Goal: Information Seeking & Learning: Stay updated

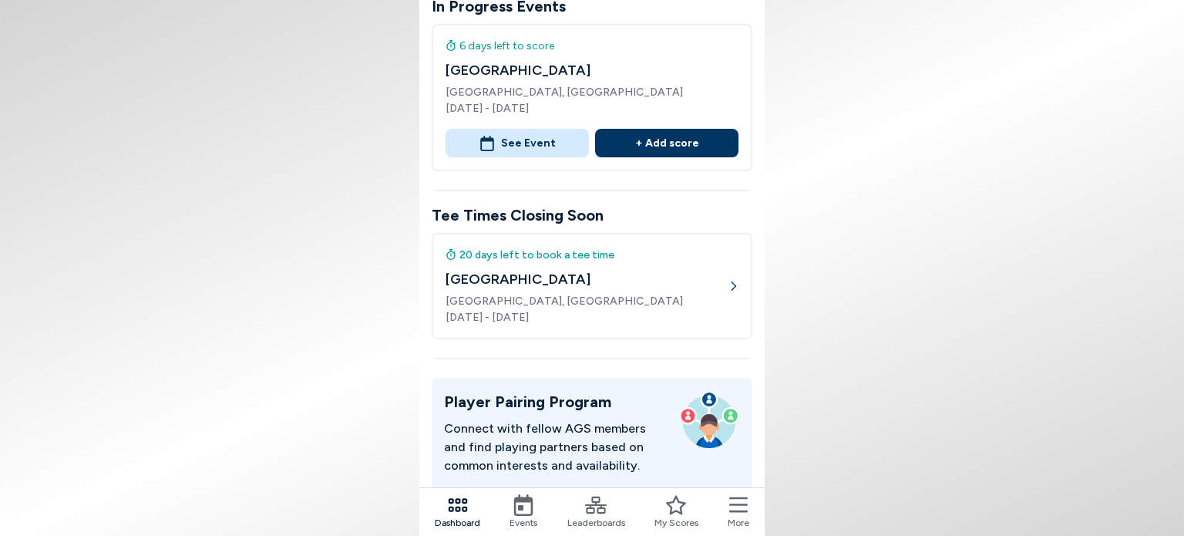
scroll to position [231, 0]
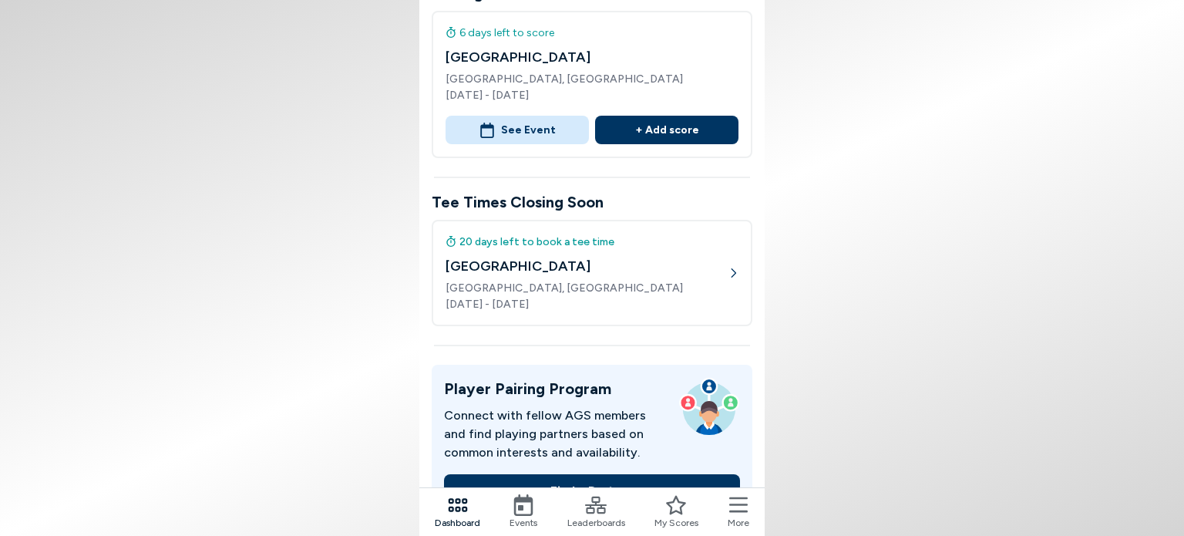
click at [511, 523] on span "Events" at bounding box center [523, 523] width 28 height 14
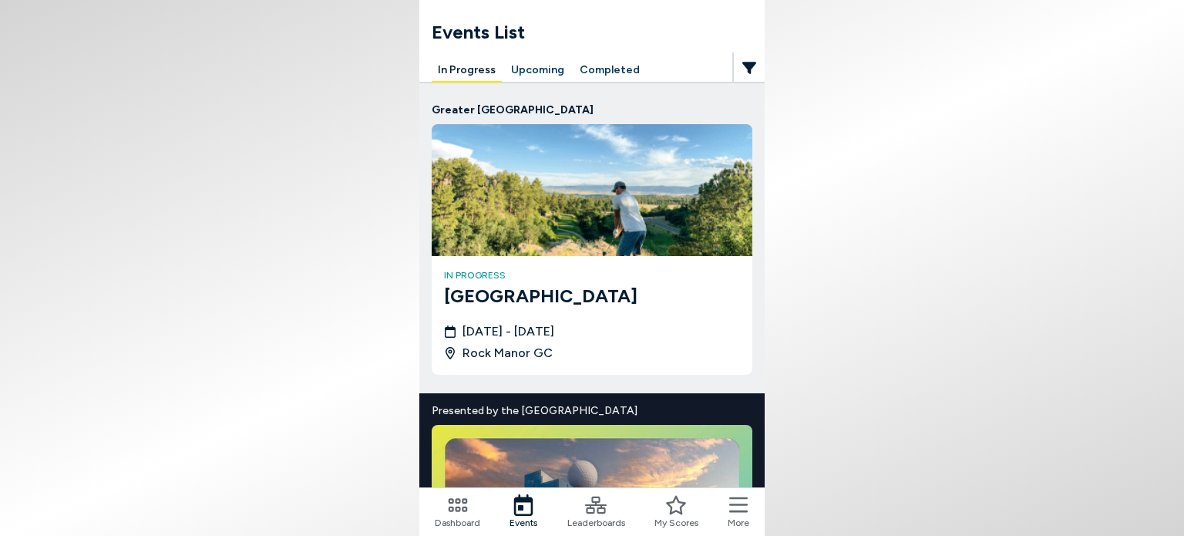
click at [543, 66] on button "Upcoming" at bounding box center [538, 71] width 66 height 24
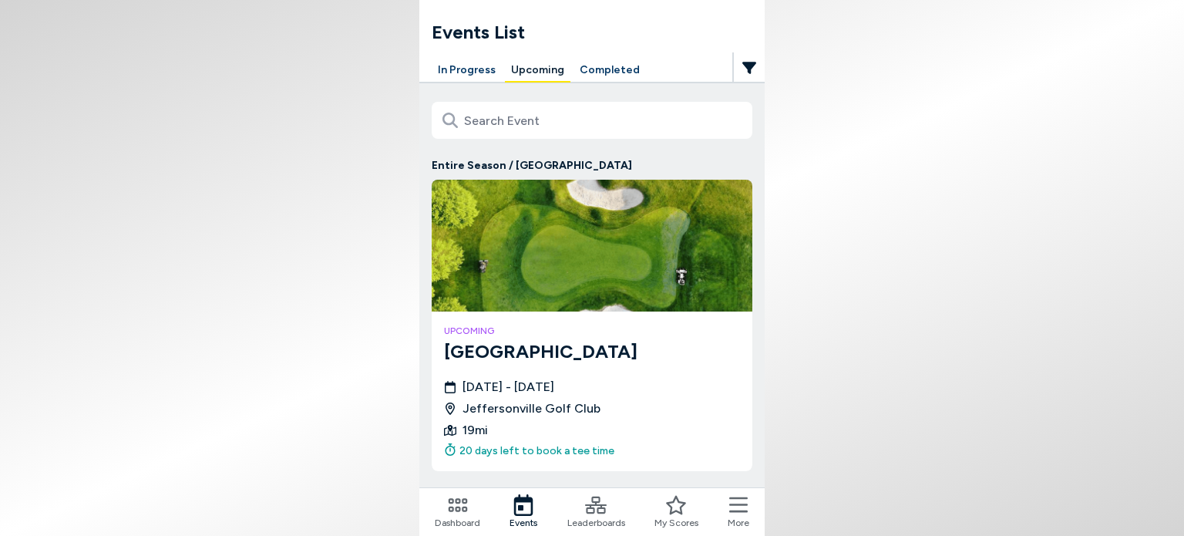
click at [749, 74] on icon "button" at bounding box center [749, 67] width 14 height 31
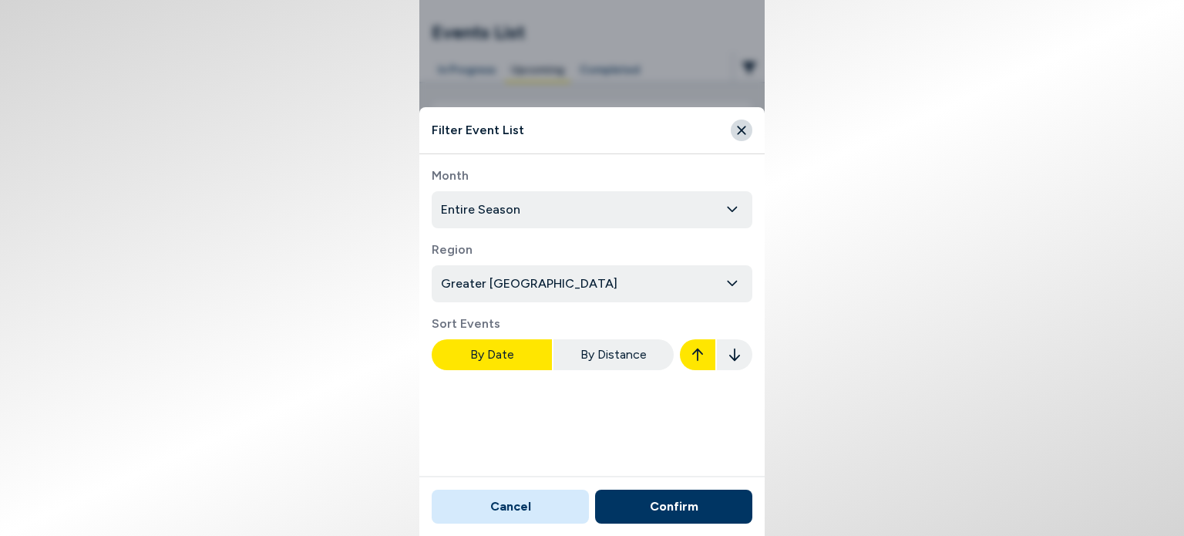
click at [541, 206] on button "Entire Season" at bounding box center [592, 209] width 321 height 37
click at [558, 201] on button "Entire Season" at bounding box center [592, 209] width 321 height 37
click at [514, 283] on body "Events List In Progress Upcoming Completed Entire Season / [GEOGRAPHIC_DATA] up…" at bounding box center [592, 268] width 1184 height 536
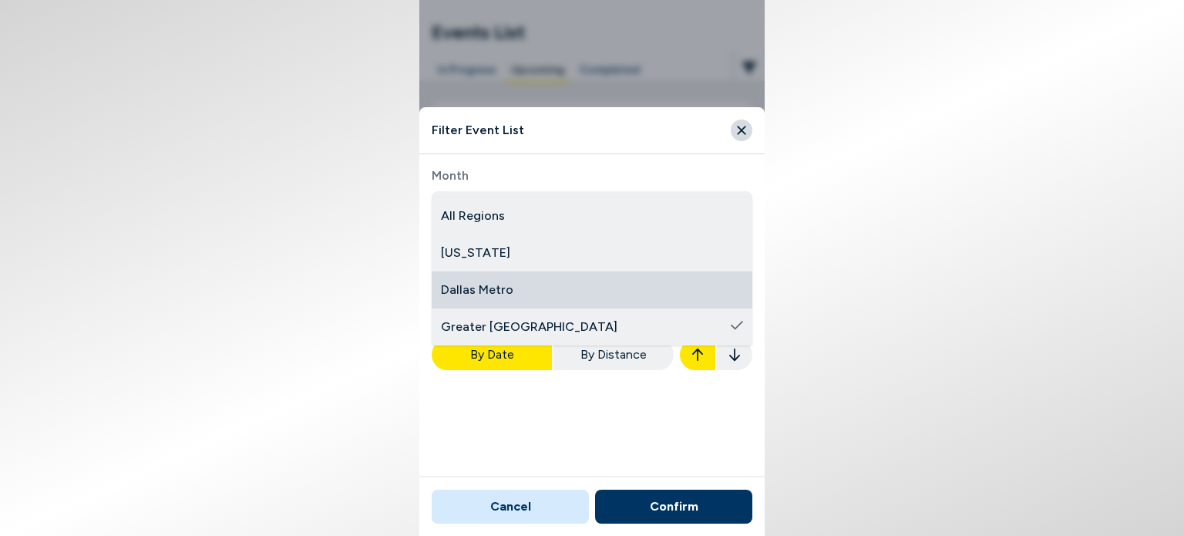
drag, startPoint x: 531, startPoint y: 311, endPoint x: 535, endPoint y: 295, distance: 16.6
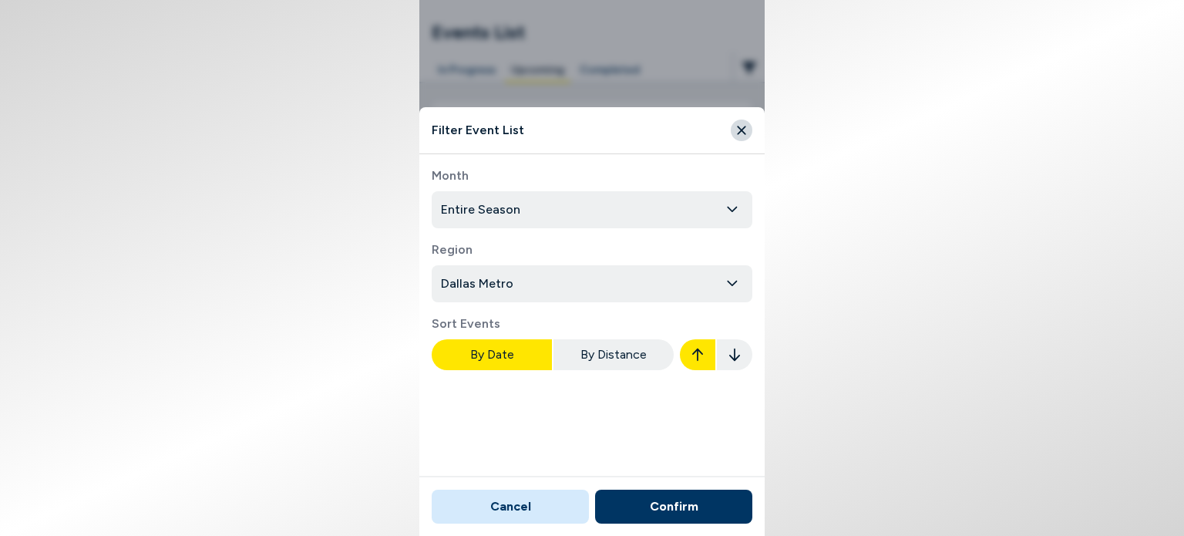
click at [535, 295] on body "Events List In Progress Upcoming Completed Entire Season / [GEOGRAPHIC_DATA] up…" at bounding box center [592, 268] width 1184 height 536
click at [678, 504] on button "Confirm" at bounding box center [673, 506] width 157 height 34
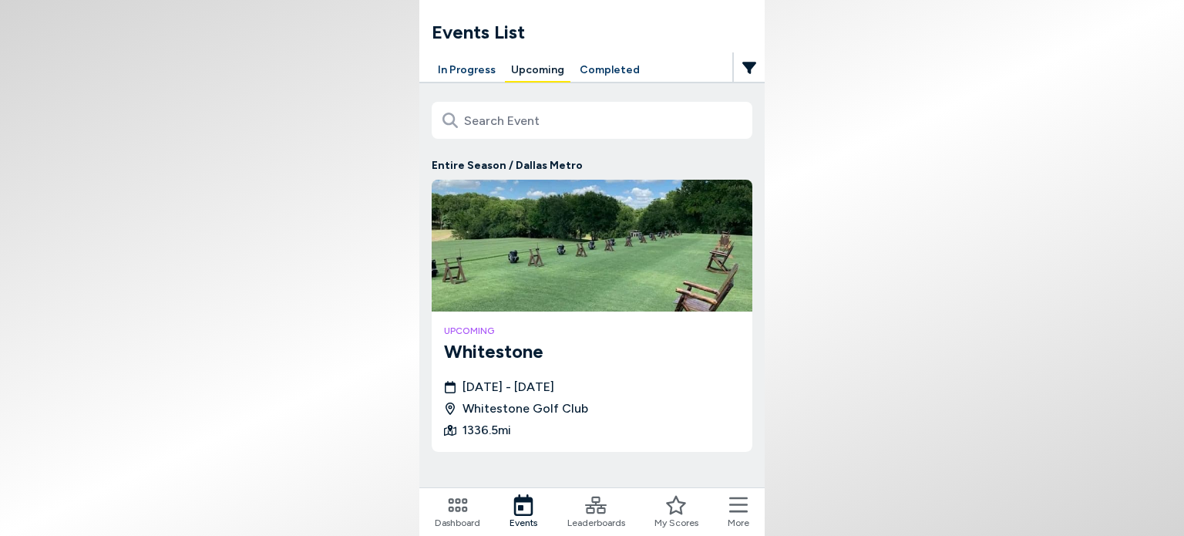
click at [536, 72] on button "Upcoming" at bounding box center [538, 71] width 66 height 24
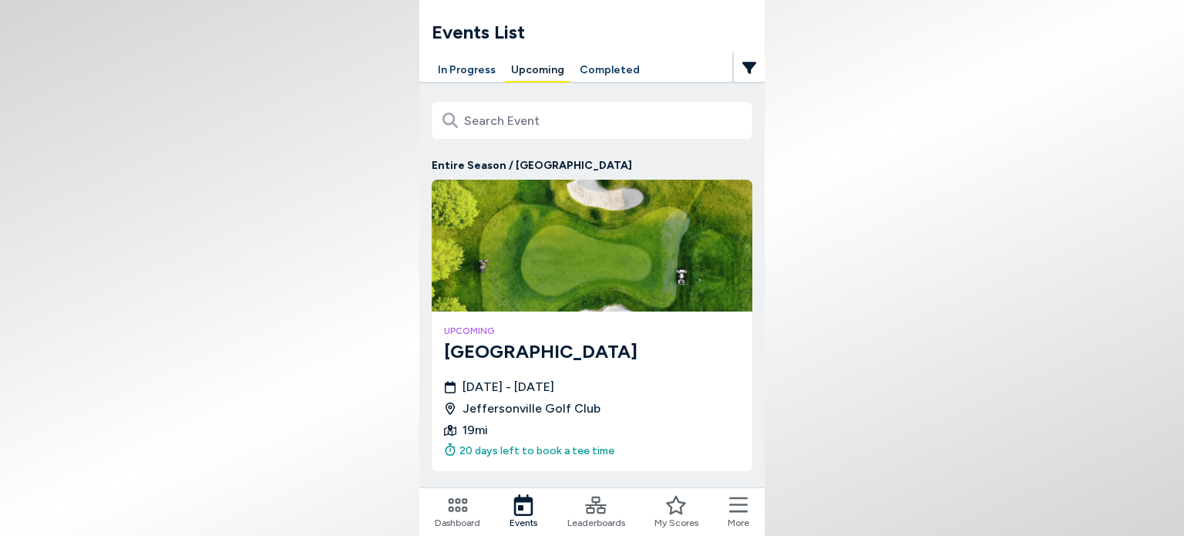
click at [751, 67] on icon "button" at bounding box center [749, 68] width 14 height 12
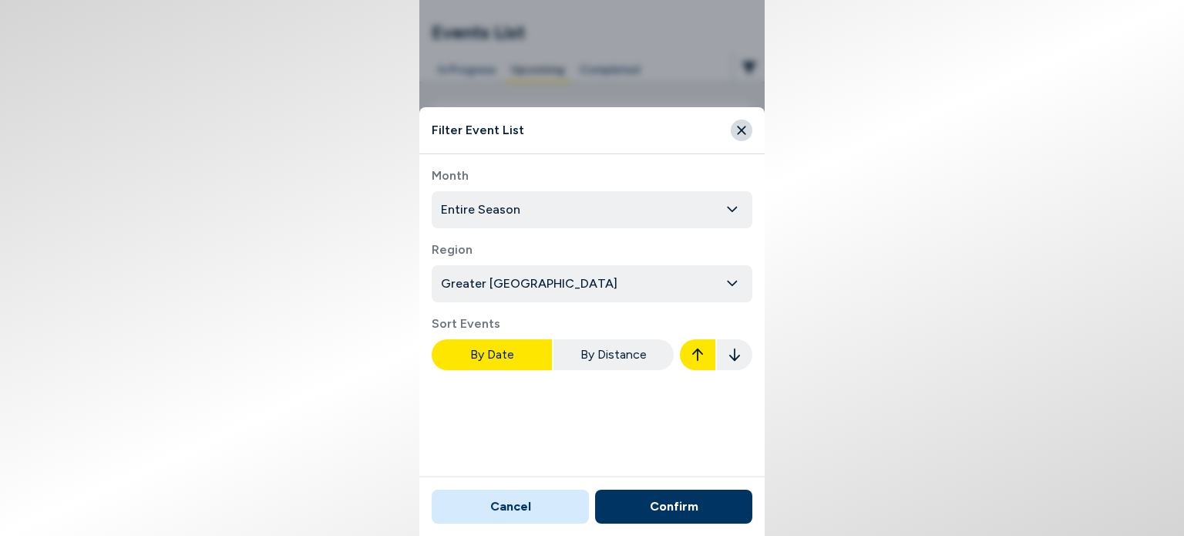
click at [569, 287] on body "Events List In Progress Upcoming Completed Entire Season / [GEOGRAPHIC_DATA] up…" at bounding box center [592, 268] width 1184 height 536
click at [700, 506] on button "Confirm" at bounding box center [673, 506] width 157 height 34
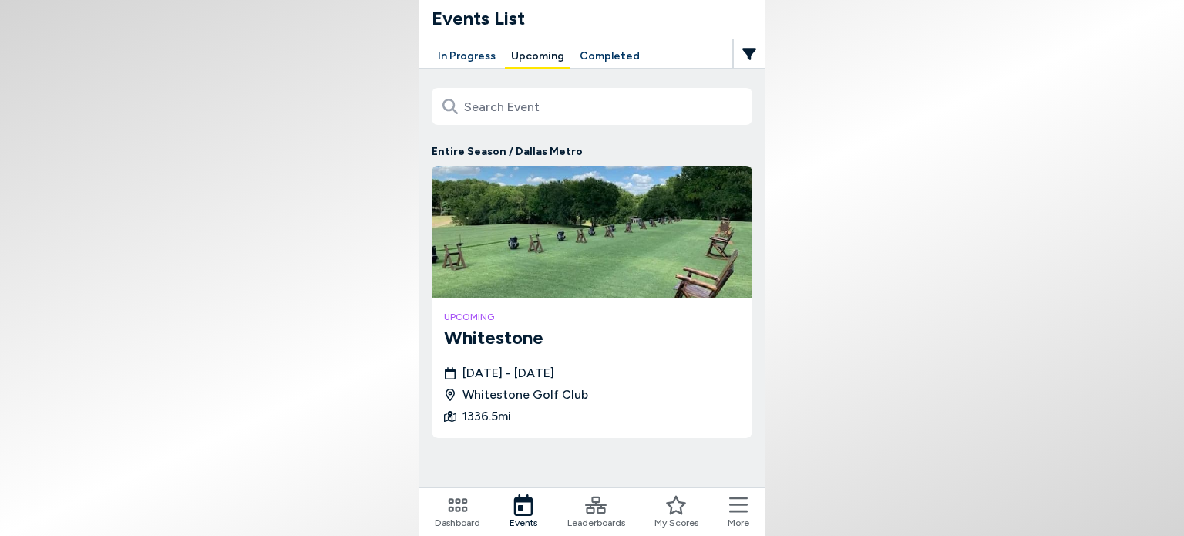
scroll to position [17, 0]
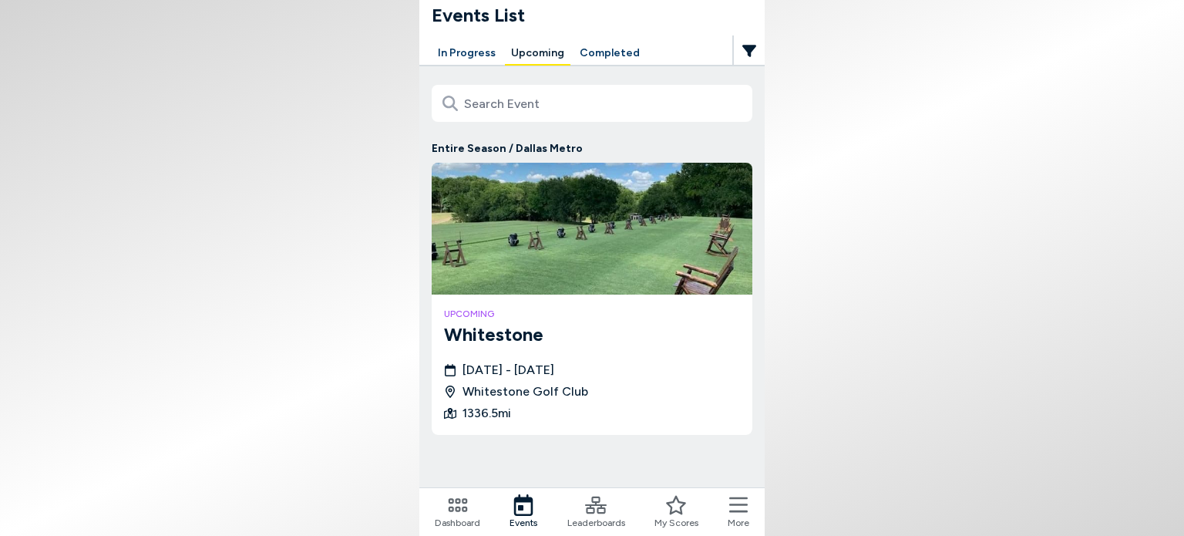
click at [460, 49] on button "In Progress" at bounding box center [467, 54] width 70 height 24
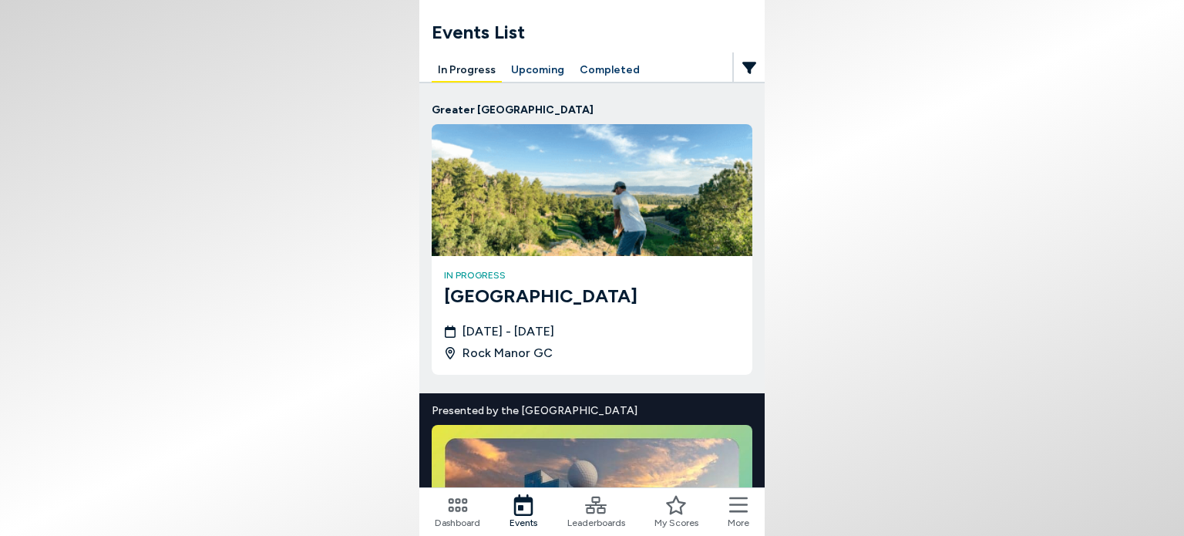
click at [745, 62] on icon "button" at bounding box center [749, 68] width 14 height 12
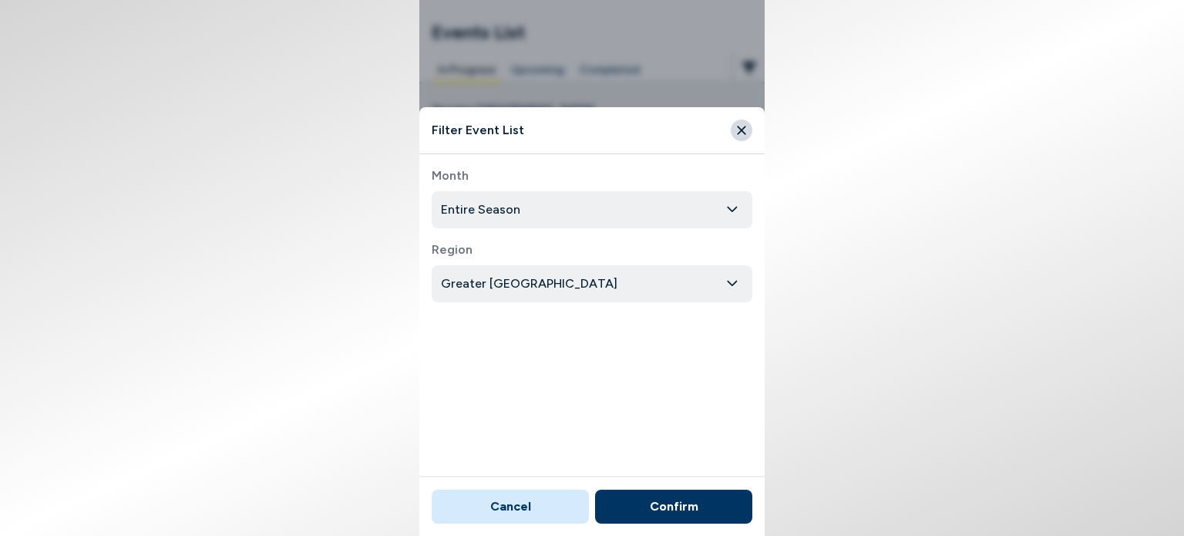
click at [601, 274] on body "Events List In Progress Upcoming Completed Greater [GEOGRAPHIC_DATA] in progres…" at bounding box center [592, 268] width 1184 height 536
click at [703, 502] on button "Confirm" at bounding box center [673, 506] width 157 height 34
